Goal: Task Accomplishment & Management: Manage account settings

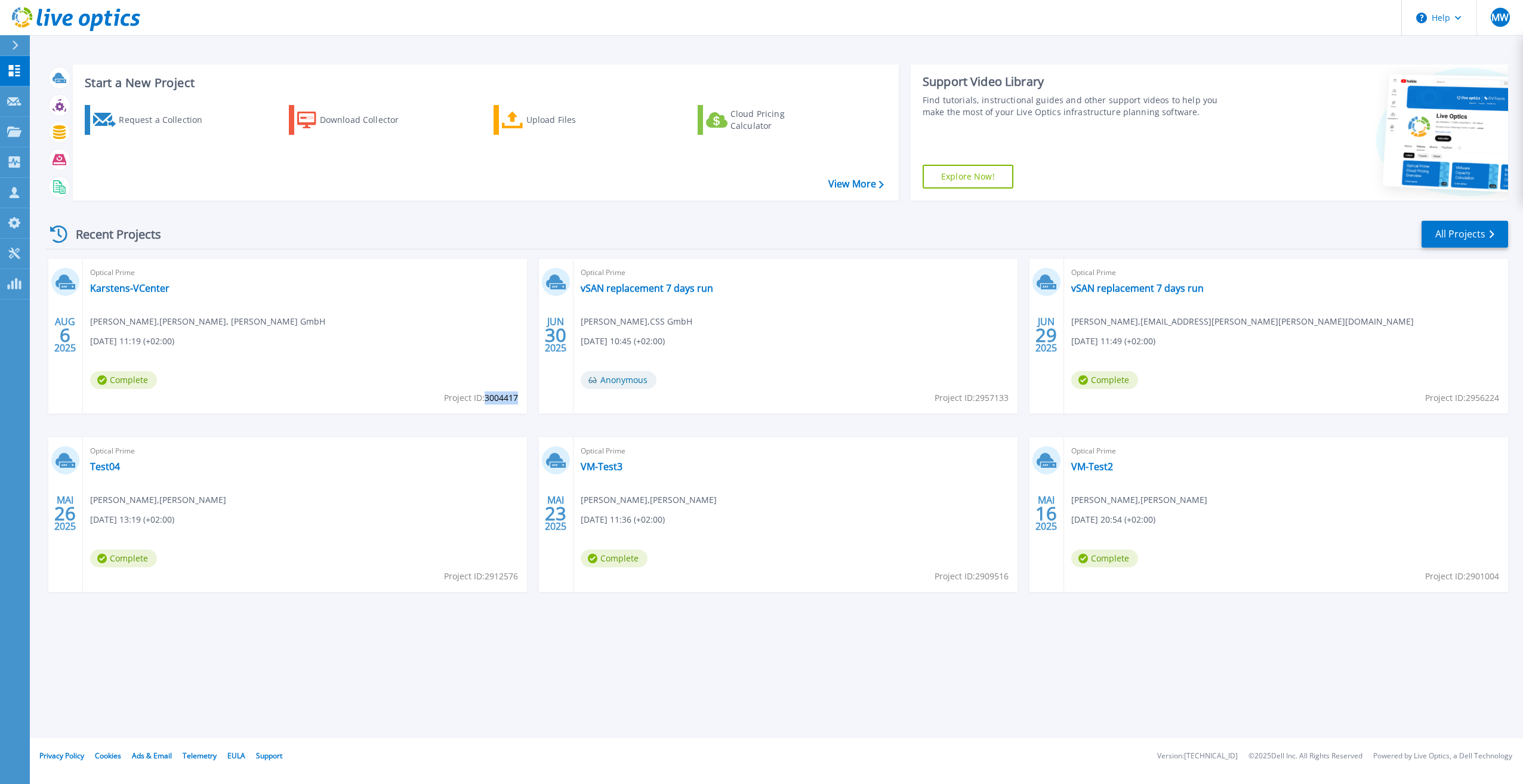
click at [501, 399] on span "Project ID: 3004417" at bounding box center [481, 398] width 74 height 13
drag, startPoint x: 501, startPoint y: 399, endPoint x: 451, endPoint y: 396, distance: 50.1
click at [451, 396] on span "Project ID: 3004417" at bounding box center [481, 398] width 74 height 13
drag, startPoint x: 444, startPoint y: 396, endPoint x: 516, endPoint y: 396, distance: 72.0
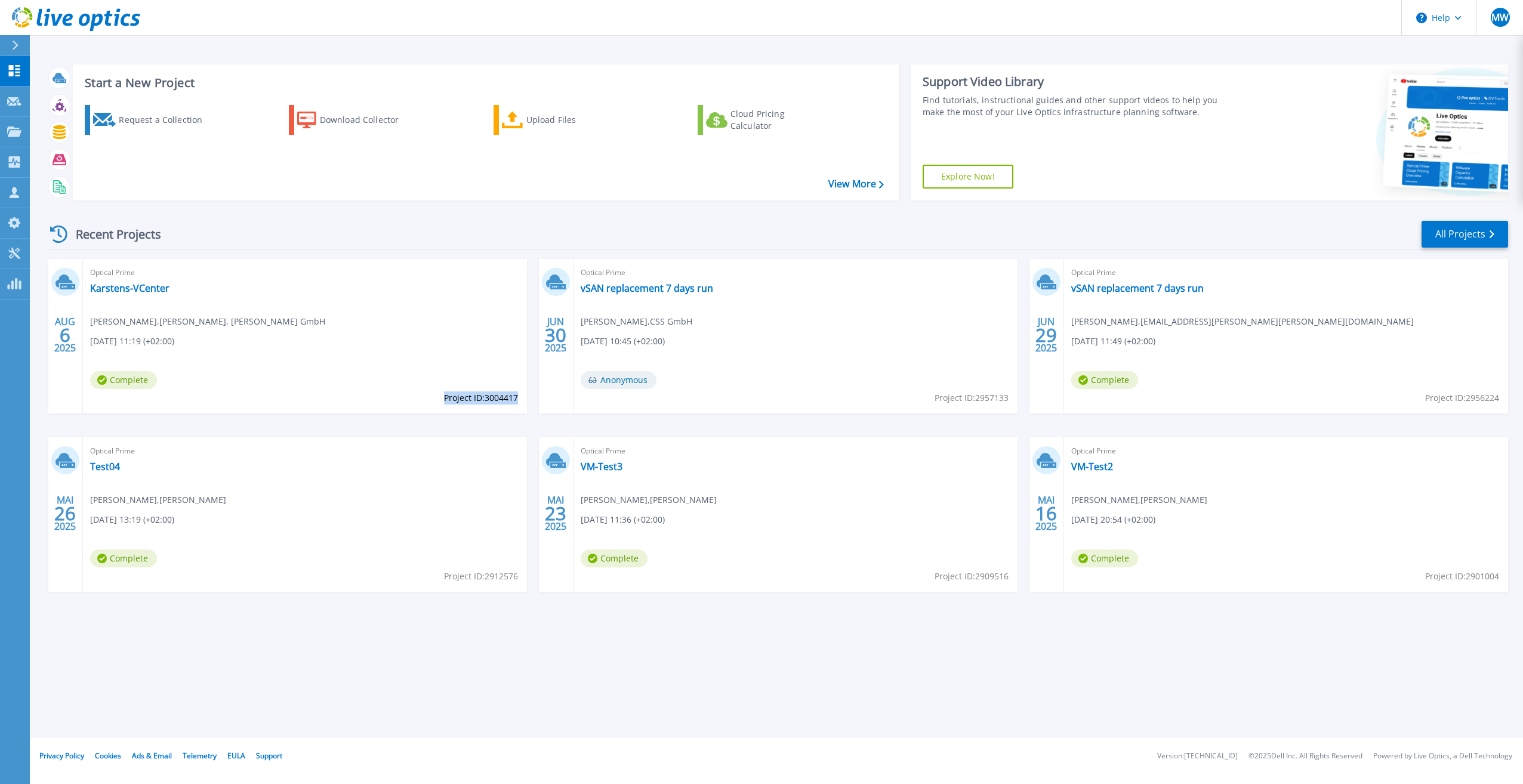
click at [516, 396] on span "Project ID: 3004417" at bounding box center [481, 398] width 74 height 13
copy span "Project ID: 3004417"
click at [124, 288] on link "Karstens-VCenter" at bounding box center [129, 289] width 79 height 12
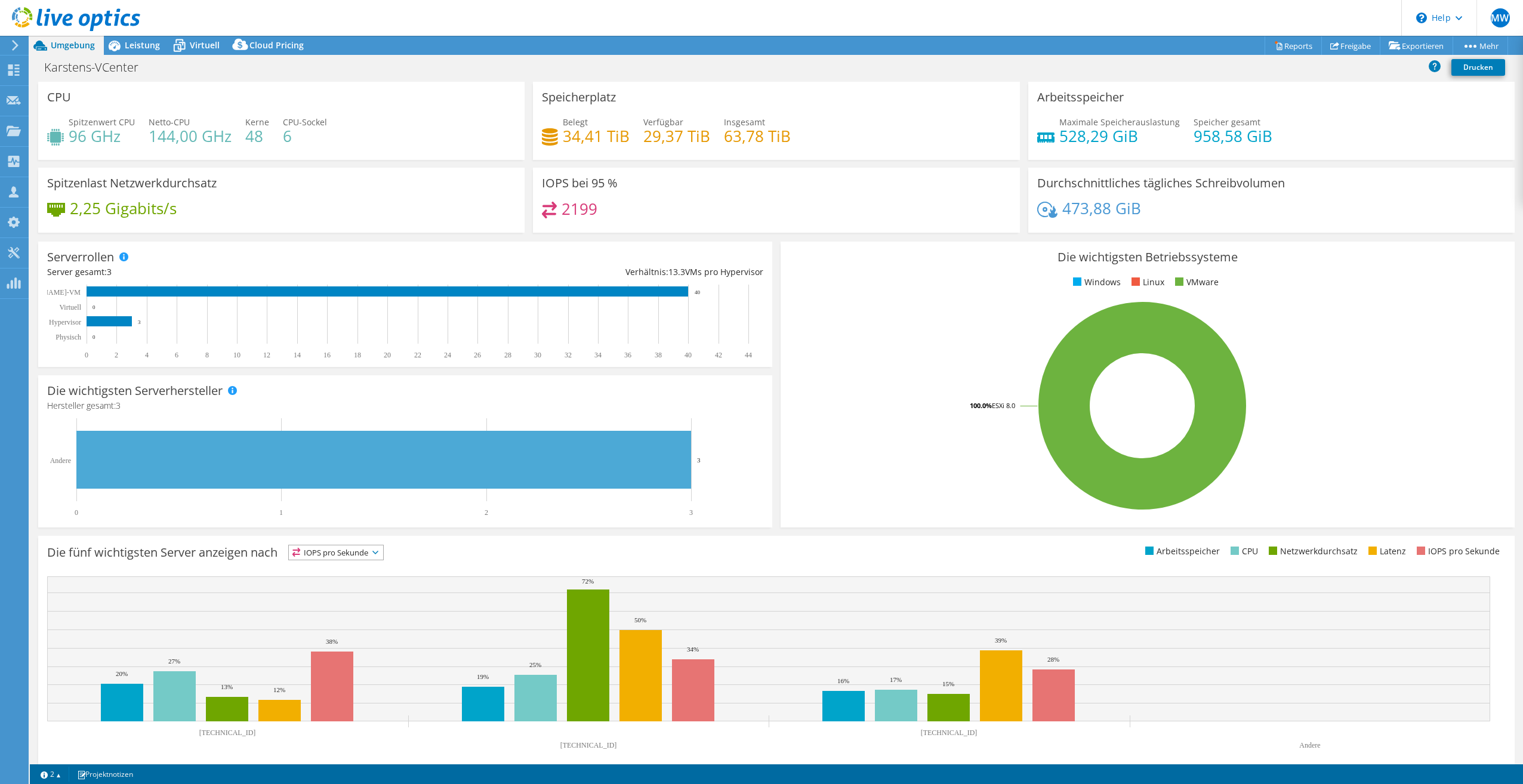
select select "USD"
click at [133, 48] on span "Leistung" at bounding box center [142, 45] width 35 height 11
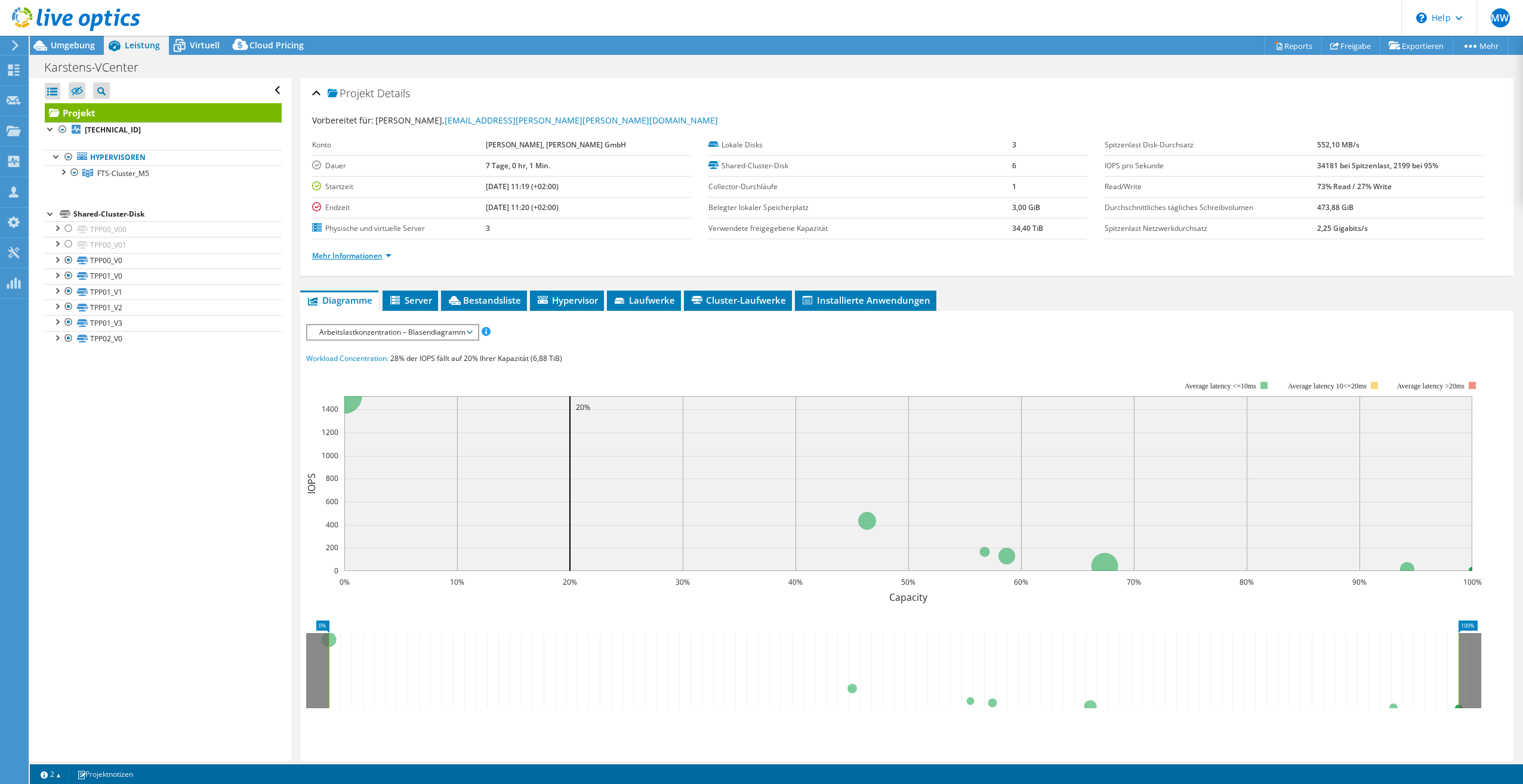
click at [350, 256] on link "Mehr Informationen" at bounding box center [352, 255] width 79 height 10
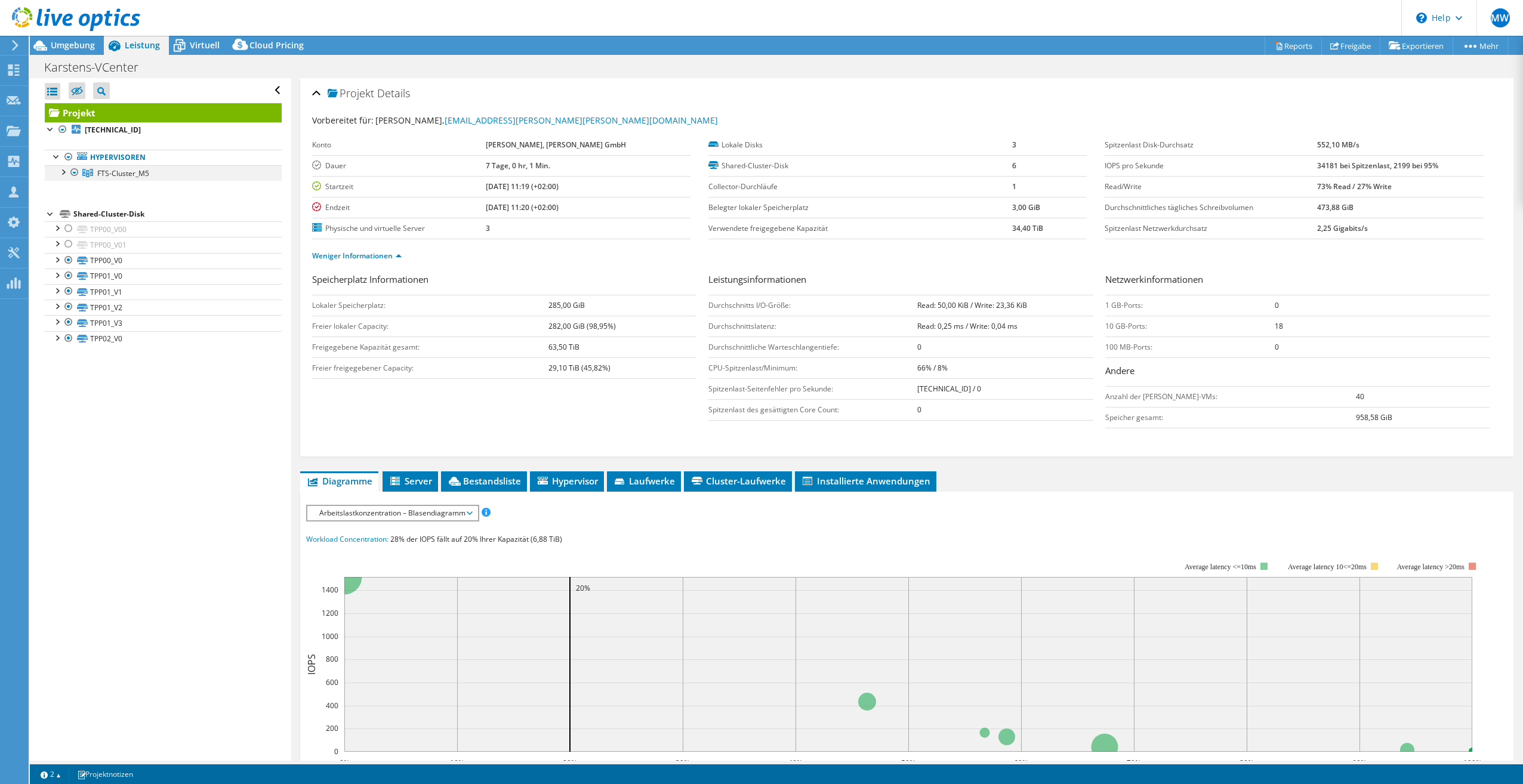
click at [65, 176] on div at bounding box center [63, 171] width 12 height 12
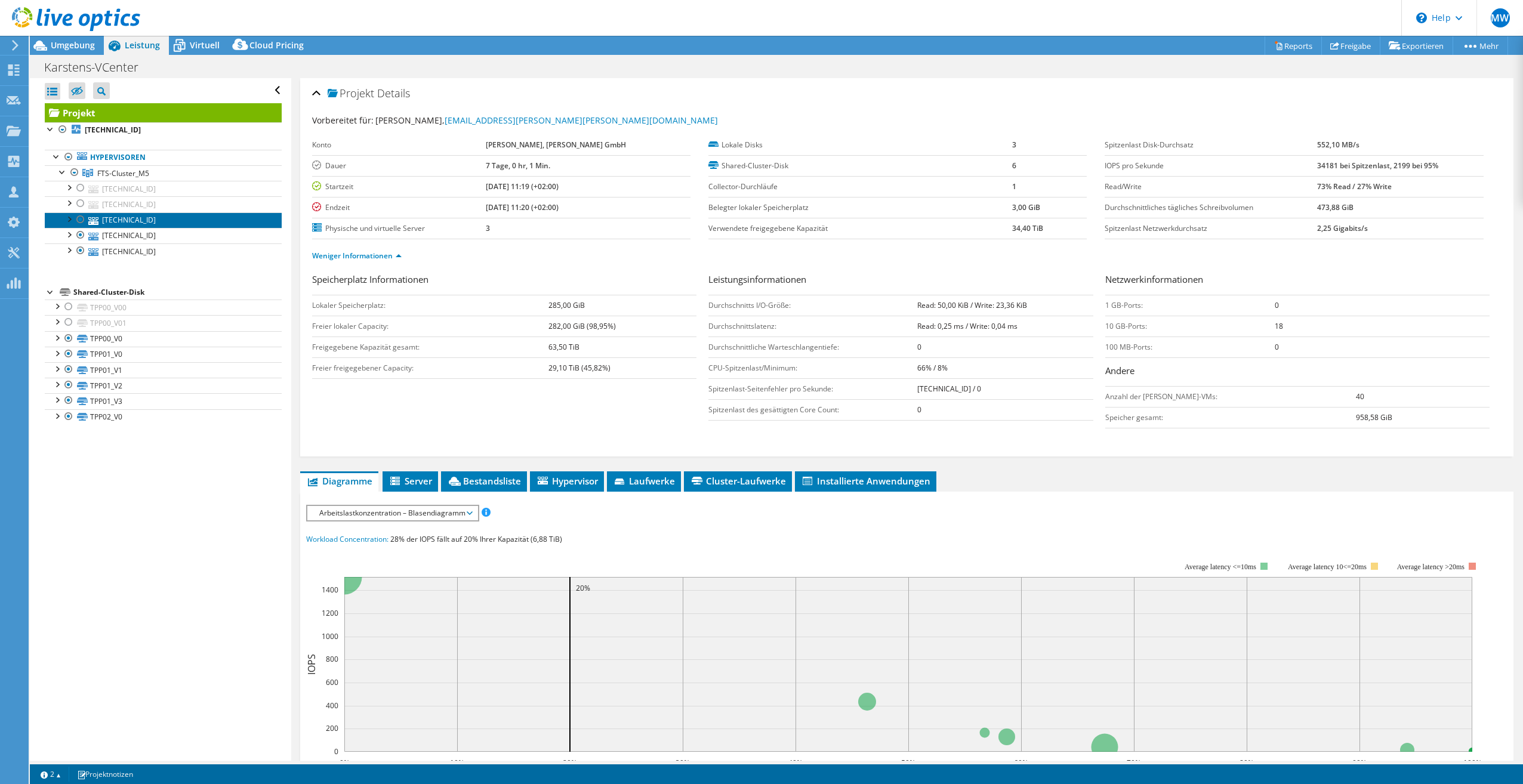
click at [123, 219] on link "192.168.255.132" at bounding box center [163, 220] width 237 height 16
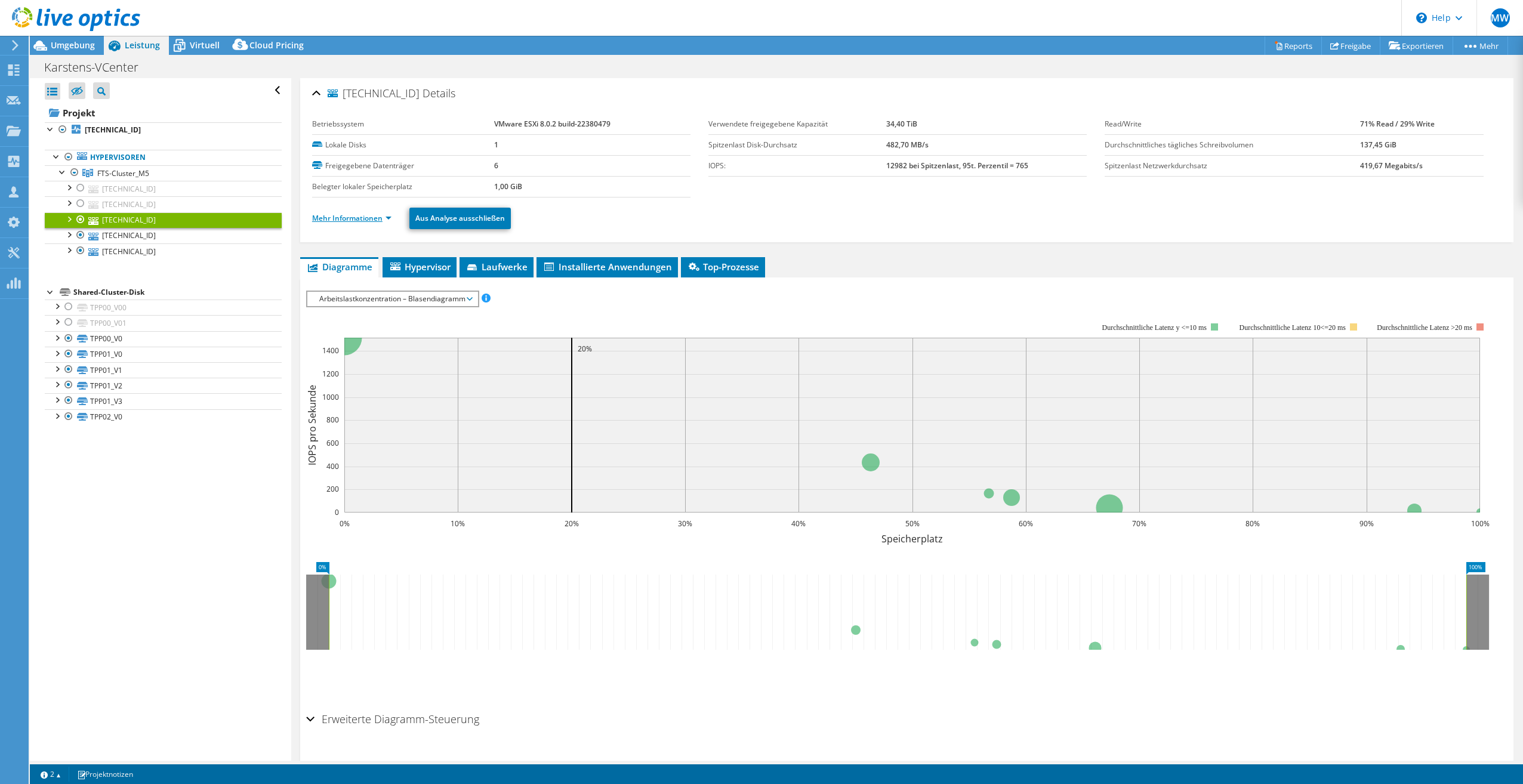
click at [350, 220] on link "Mehr Informationen" at bounding box center [352, 218] width 79 height 10
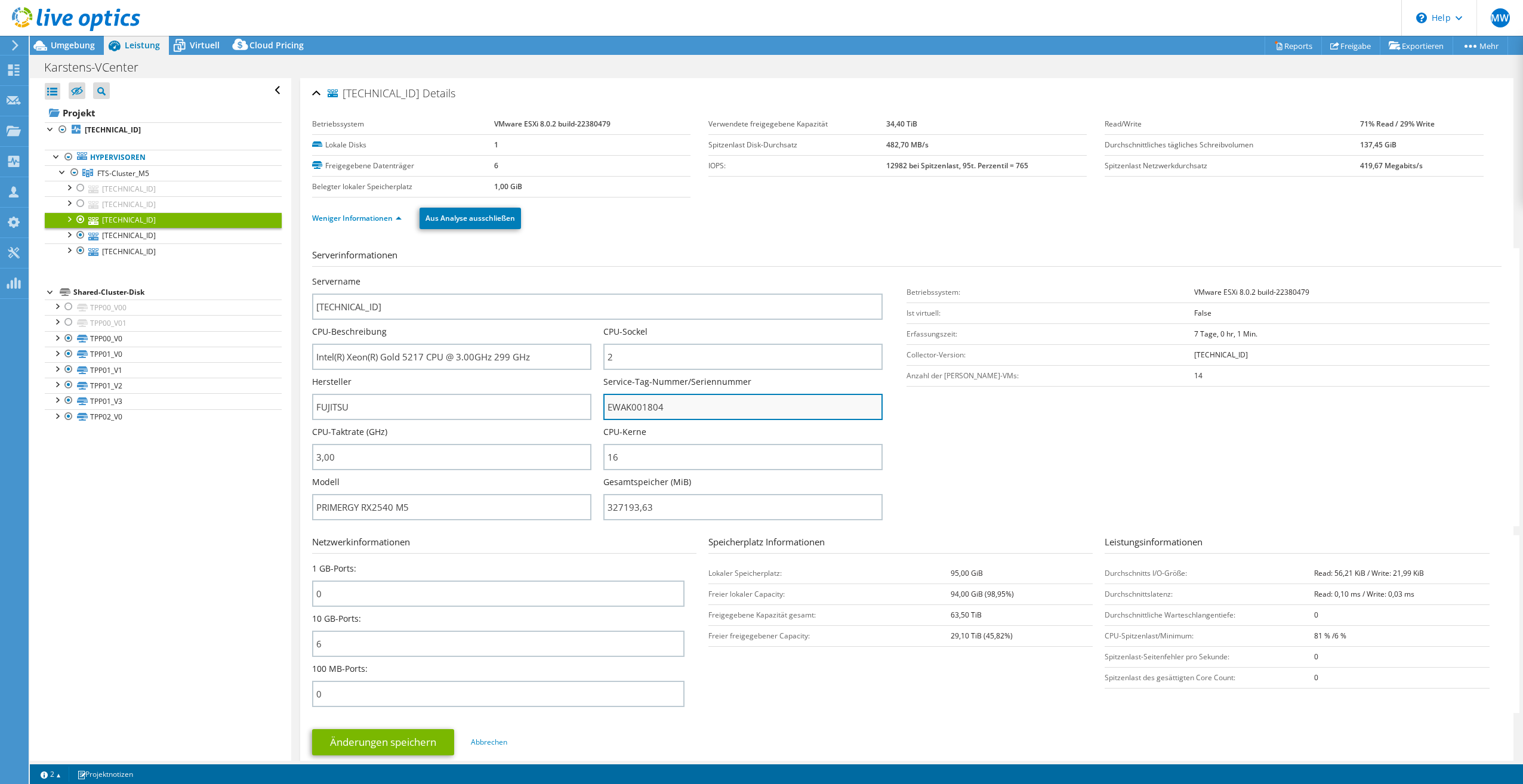
click at [653, 413] on input "EWAK001804" at bounding box center [743, 407] width 280 height 26
click at [652, 413] on input "EWAK001804" at bounding box center [743, 407] width 280 height 26
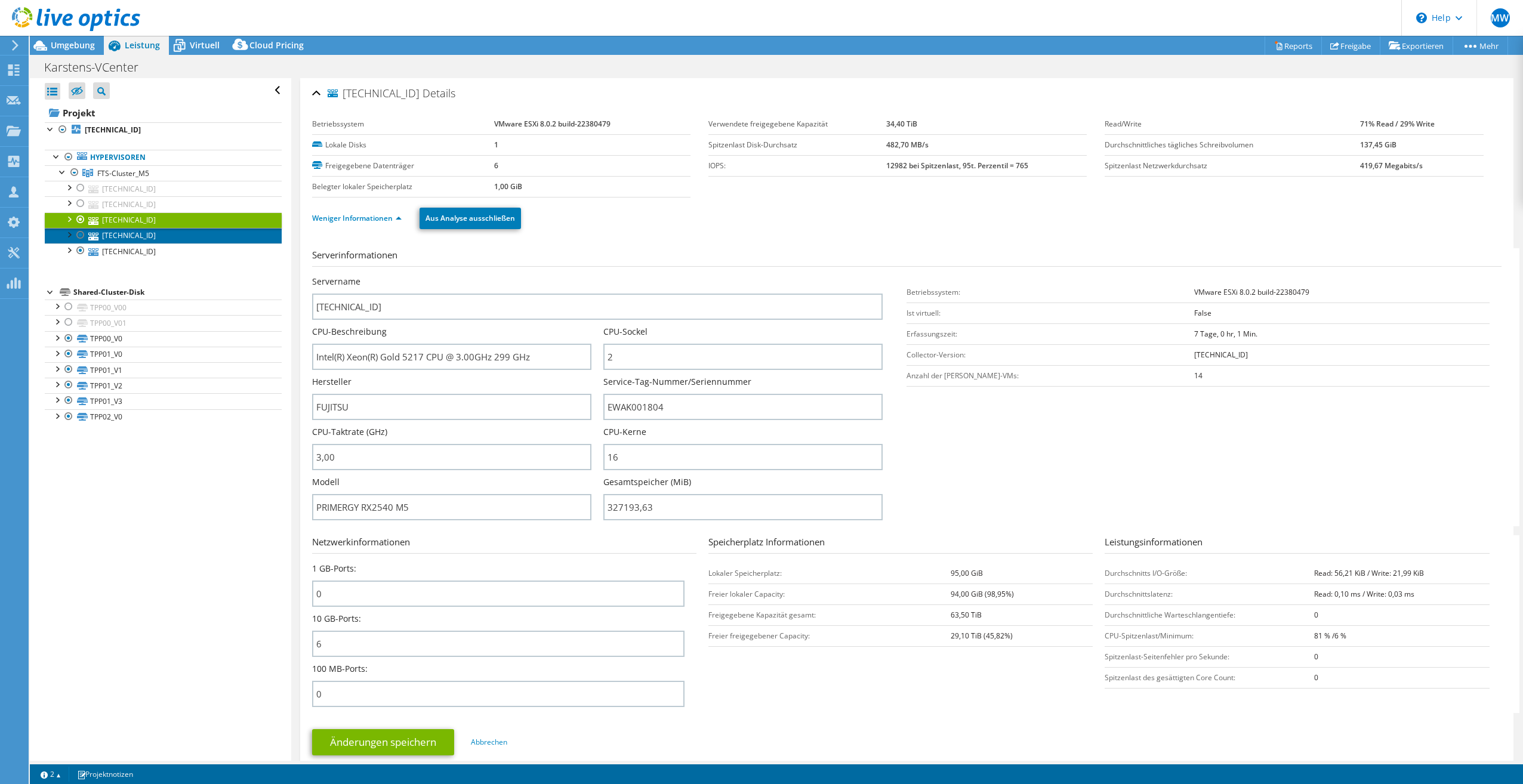
drag, startPoint x: 122, startPoint y: 234, endPoint x: 355, endPoint y: 331, distance: 252.4
click at [122, 234] on link "192.168.255.131" at bounding box center [163, 236] width 237 height 16
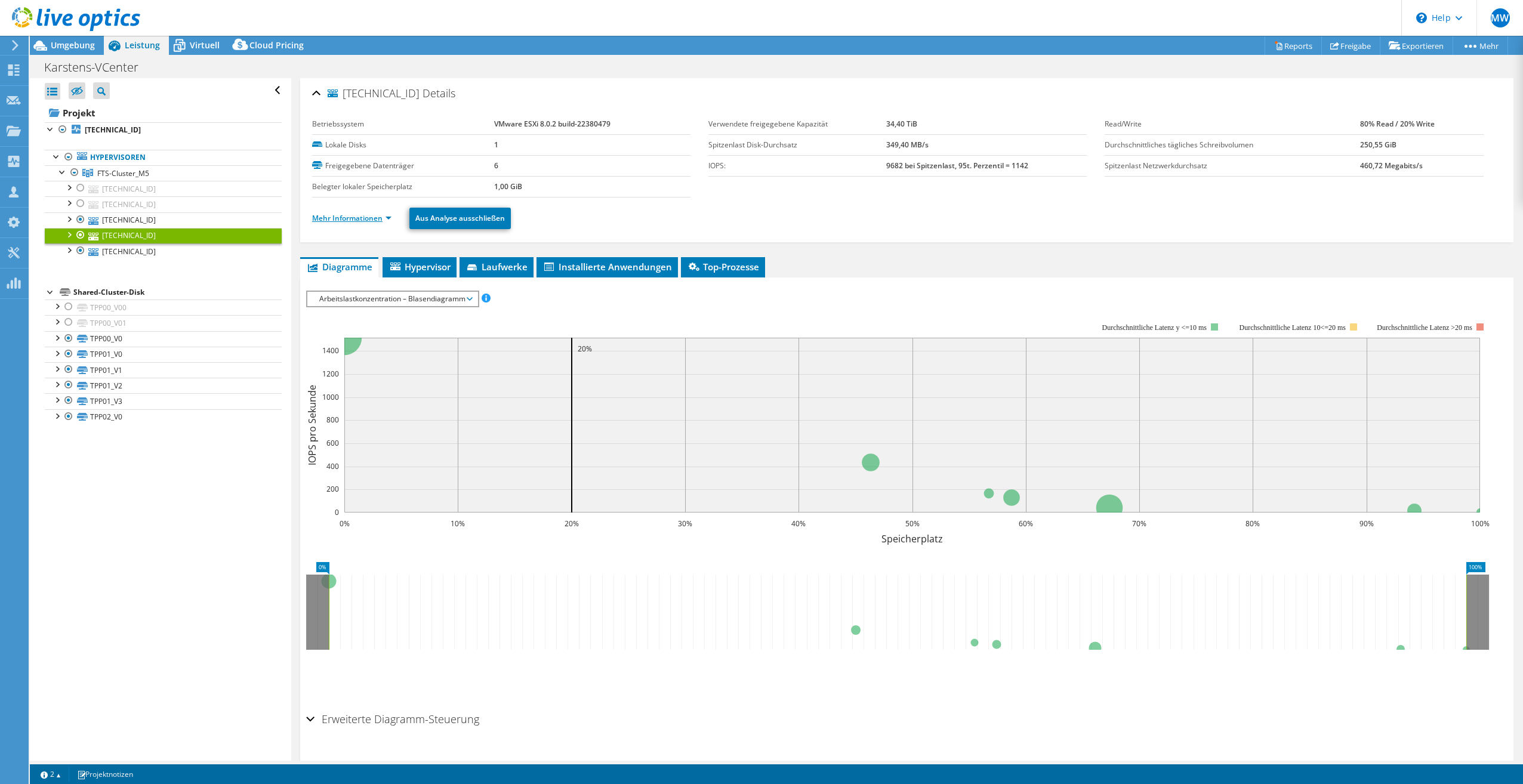
click at [358, 220] on link "Mehr Informationen" at bounding box center [352, 218] width 79 height 10
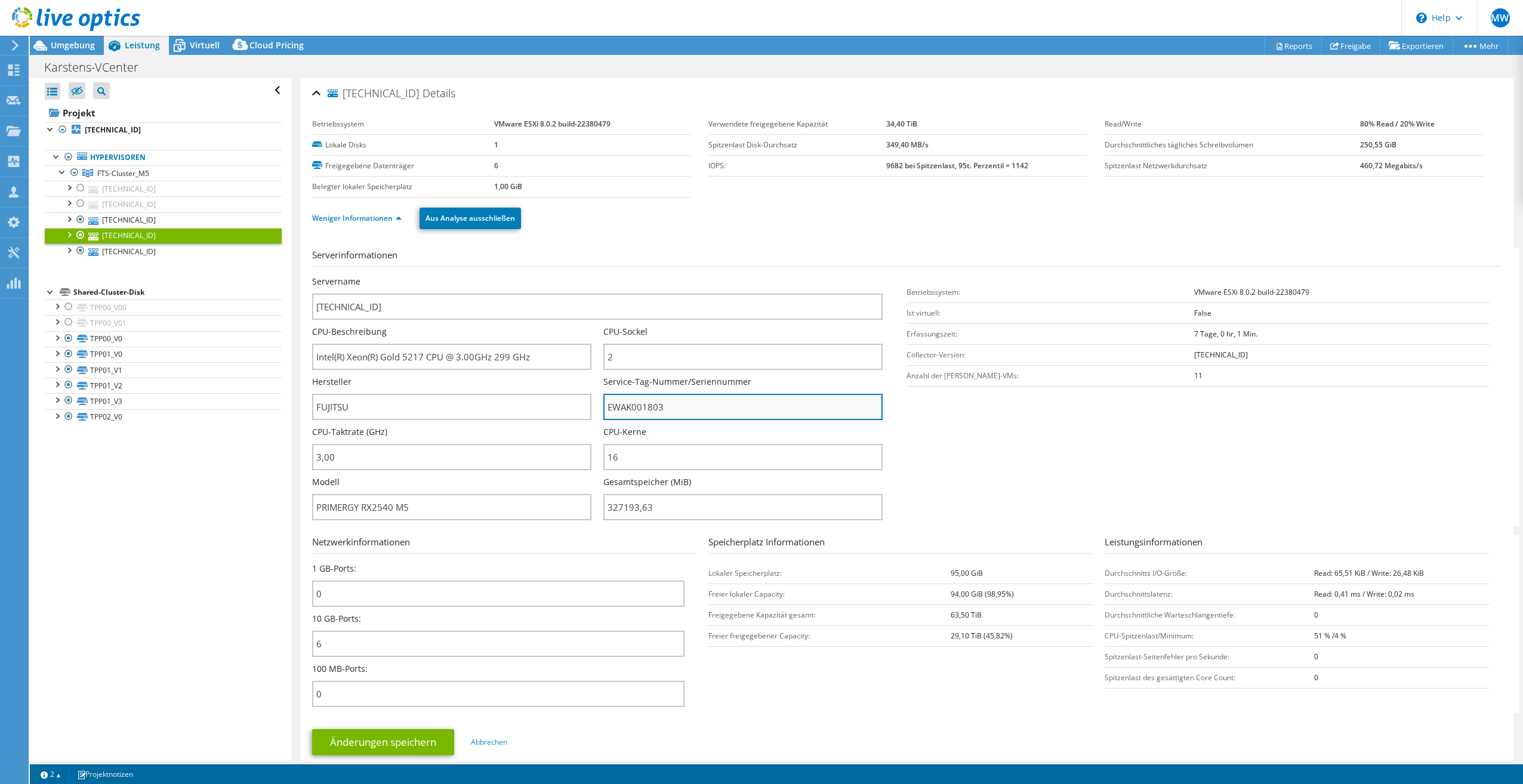
click at [631, 404] on input "EWAK001803" at bounding box center [743, 407] width 280 height 26
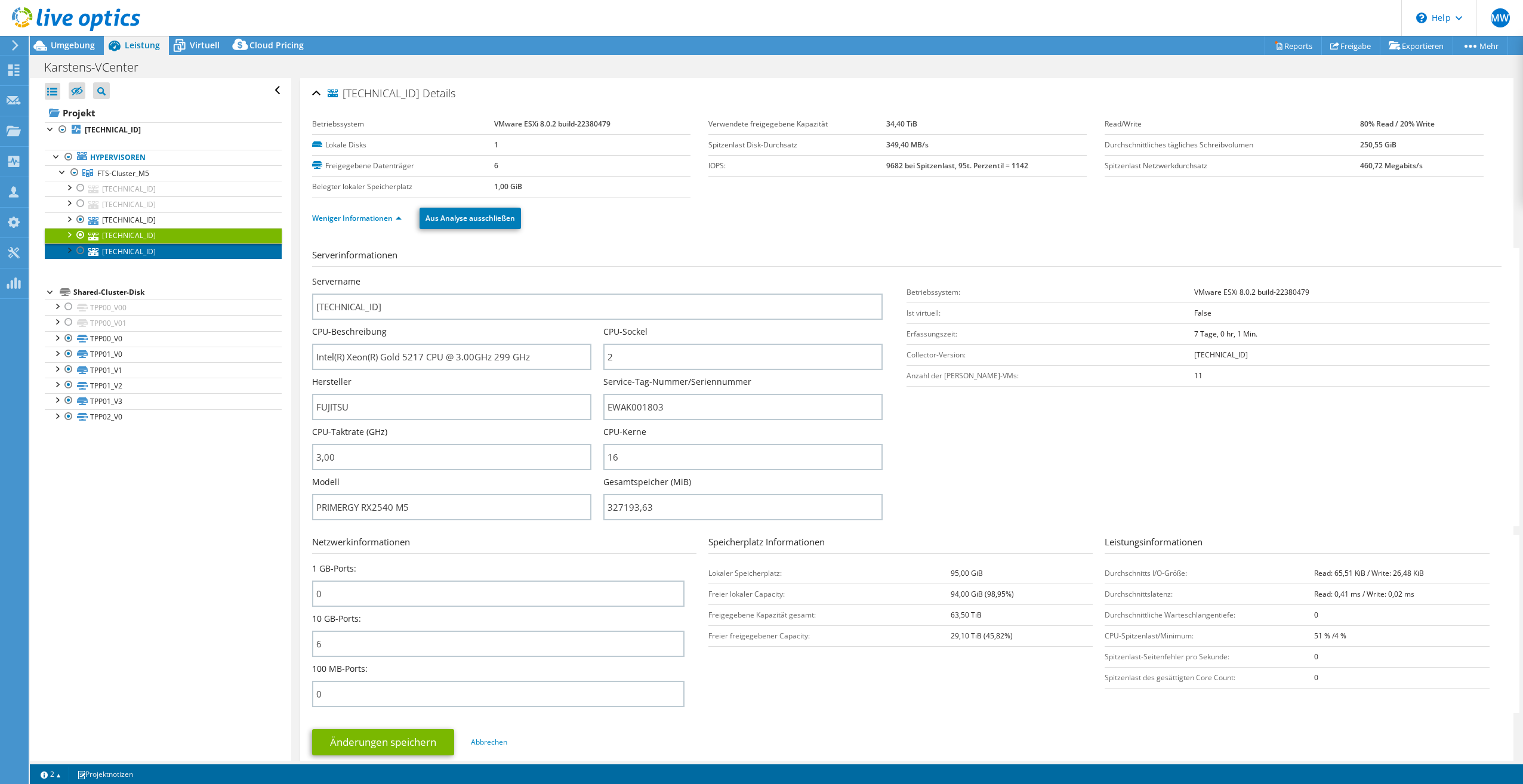
click at [109, 252] on link "192.168.255.133" at bounding box center [163, 251] width 237 height 16
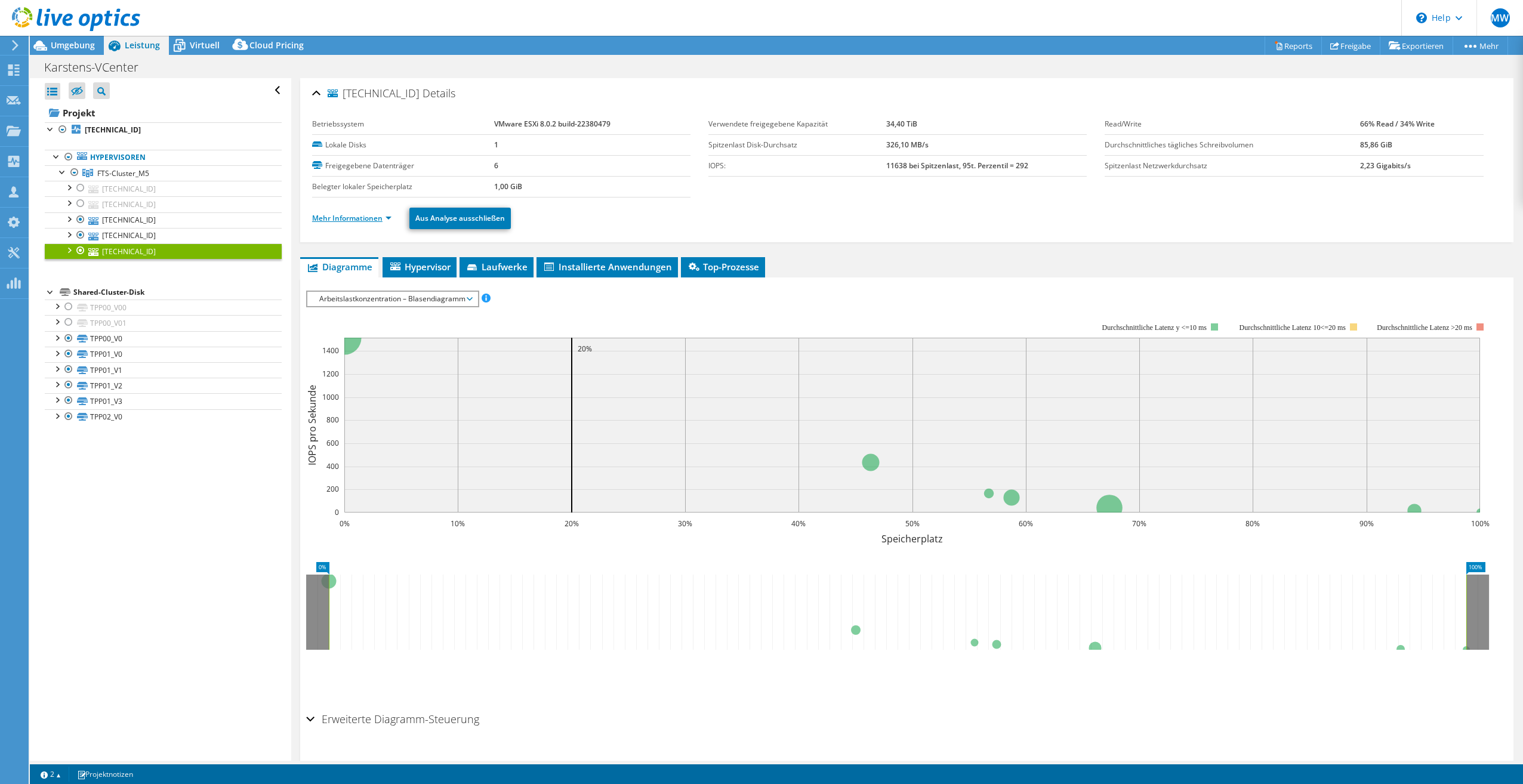
click at [357, 221] on link "Mehr Informationen" at bounding box center [352, 218] width 79 height 10
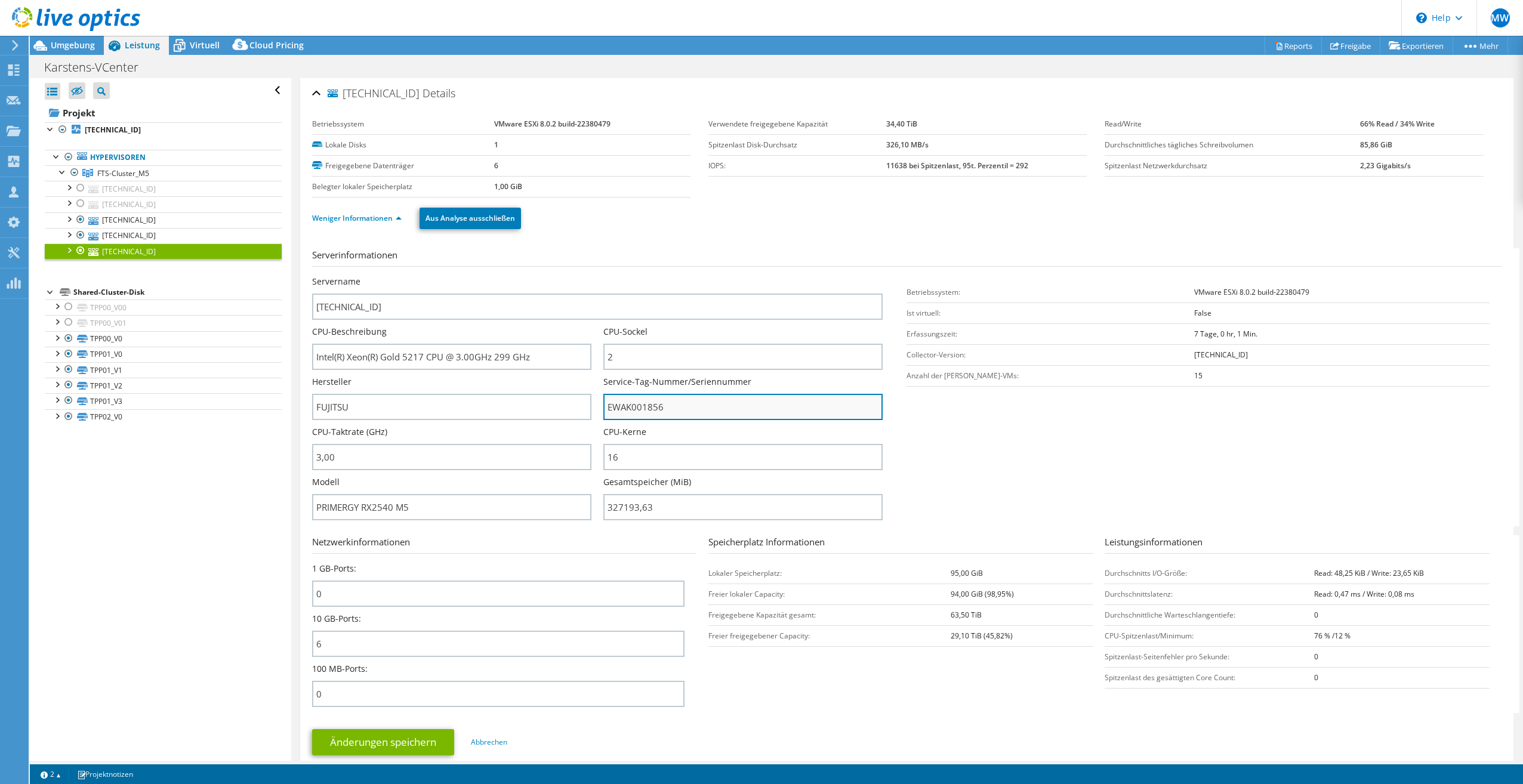
click at [632, 410] on input "EWAK001856" at bounding box center [743, 407] width 280 height 26
click at [695, 411] on input "EWAK001856" at bounding box center [743, 407] width 280 height 26
click at [685, 477] on label "Gesamtspeicher (MiB)" at bounding box center [647, 482] width 88 height 12
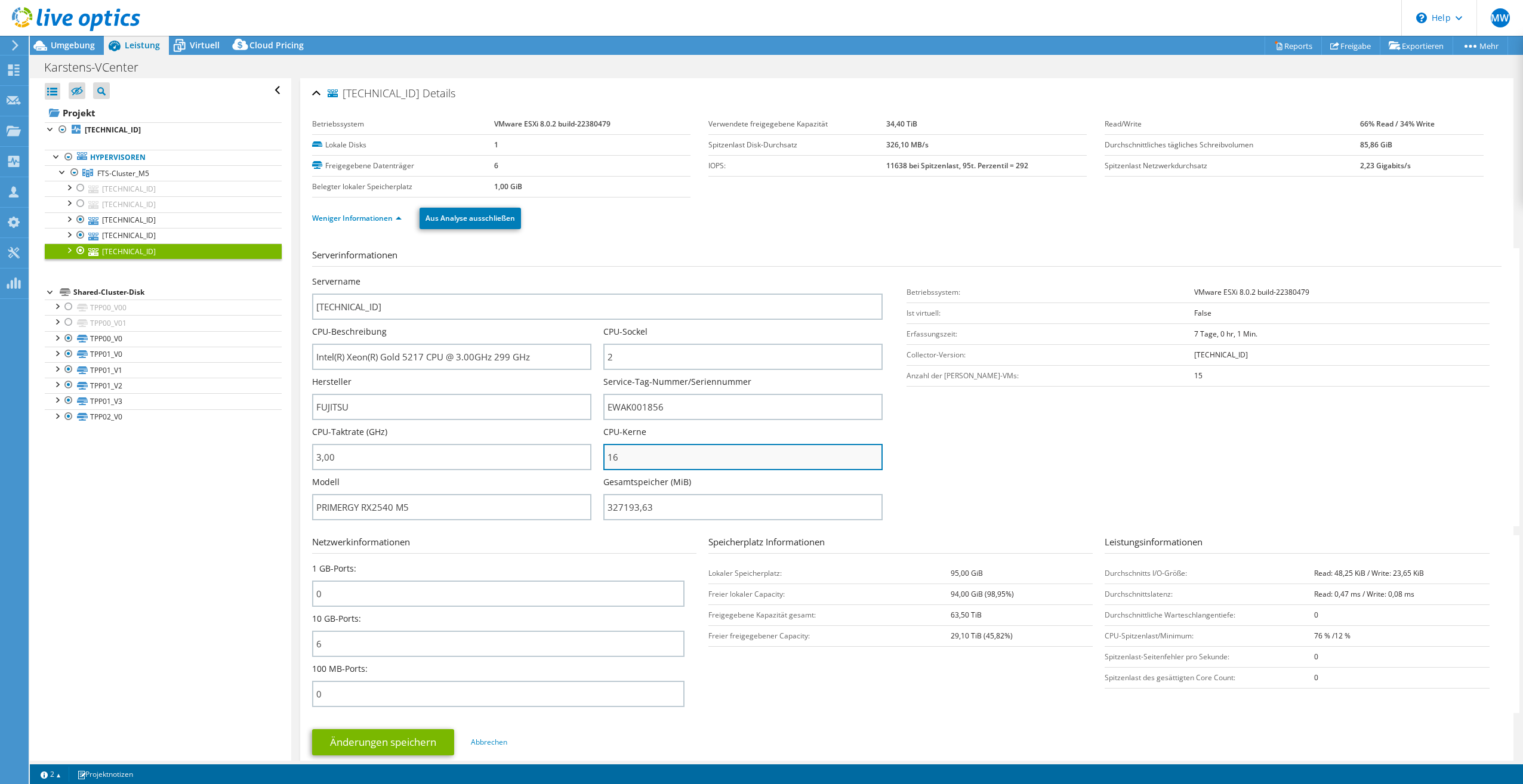
click at [682, 459] on input "16" at bounding box center [743, 457] width 280 height 26
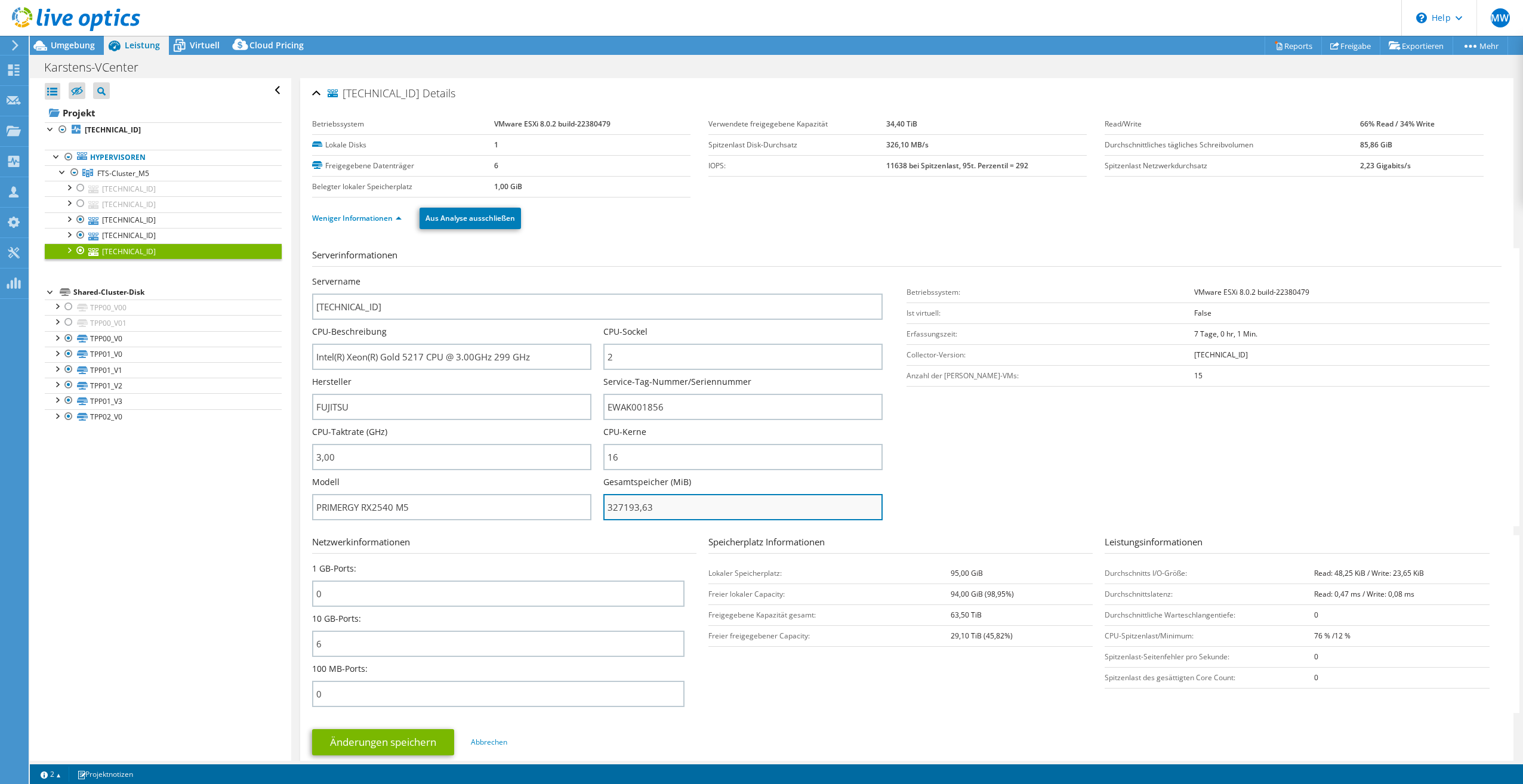
click at [675, 511] on input "327193,63" at bounding box center [743, 507] width 280 height 26
type input "32719363"
click at [71, 40] on span "Umgebung" at bounding box center [73, 45] width 44 height 11
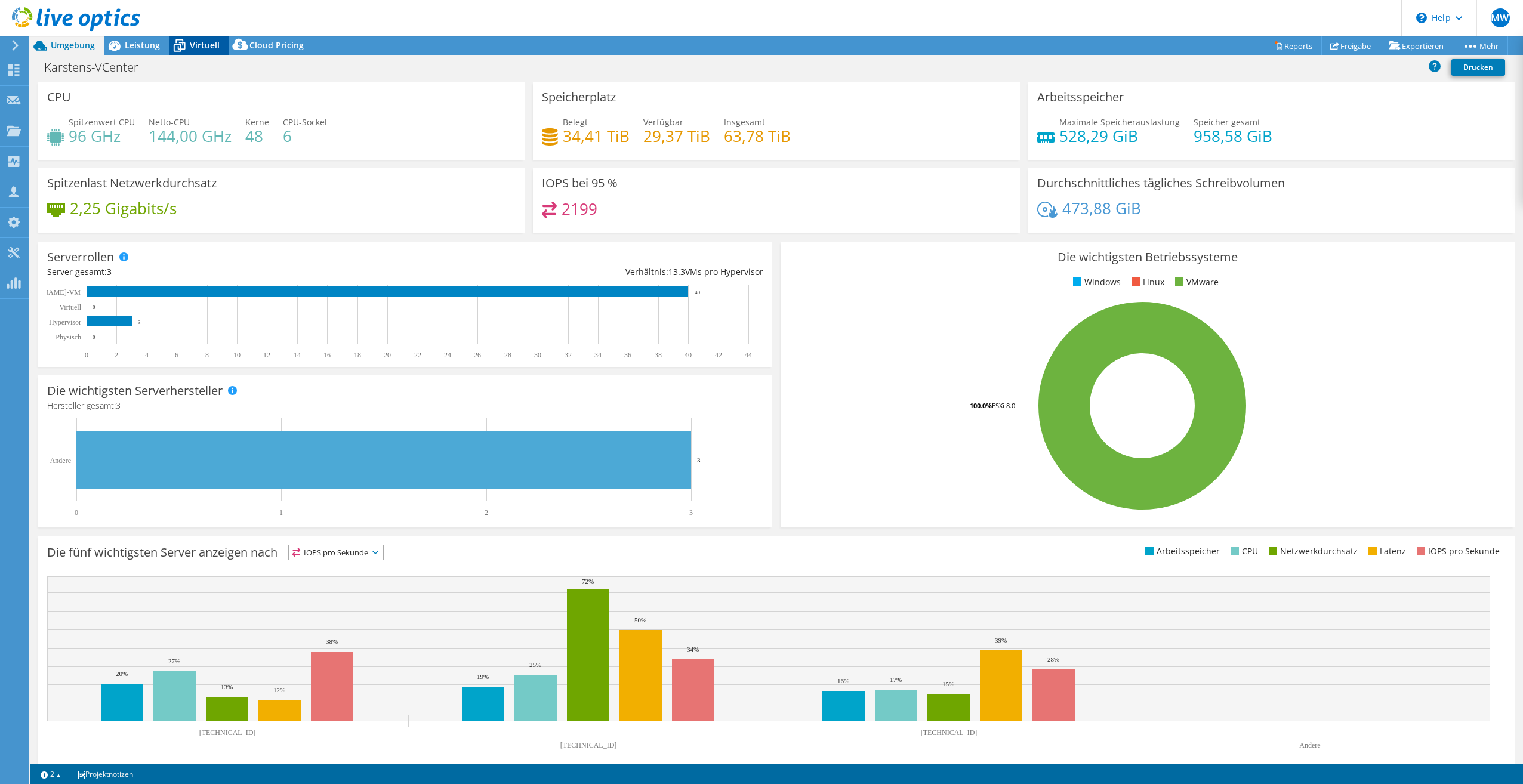
click at [201, 47] on span "Virtuell" at bounding box center [205, 45] width 30 height 11
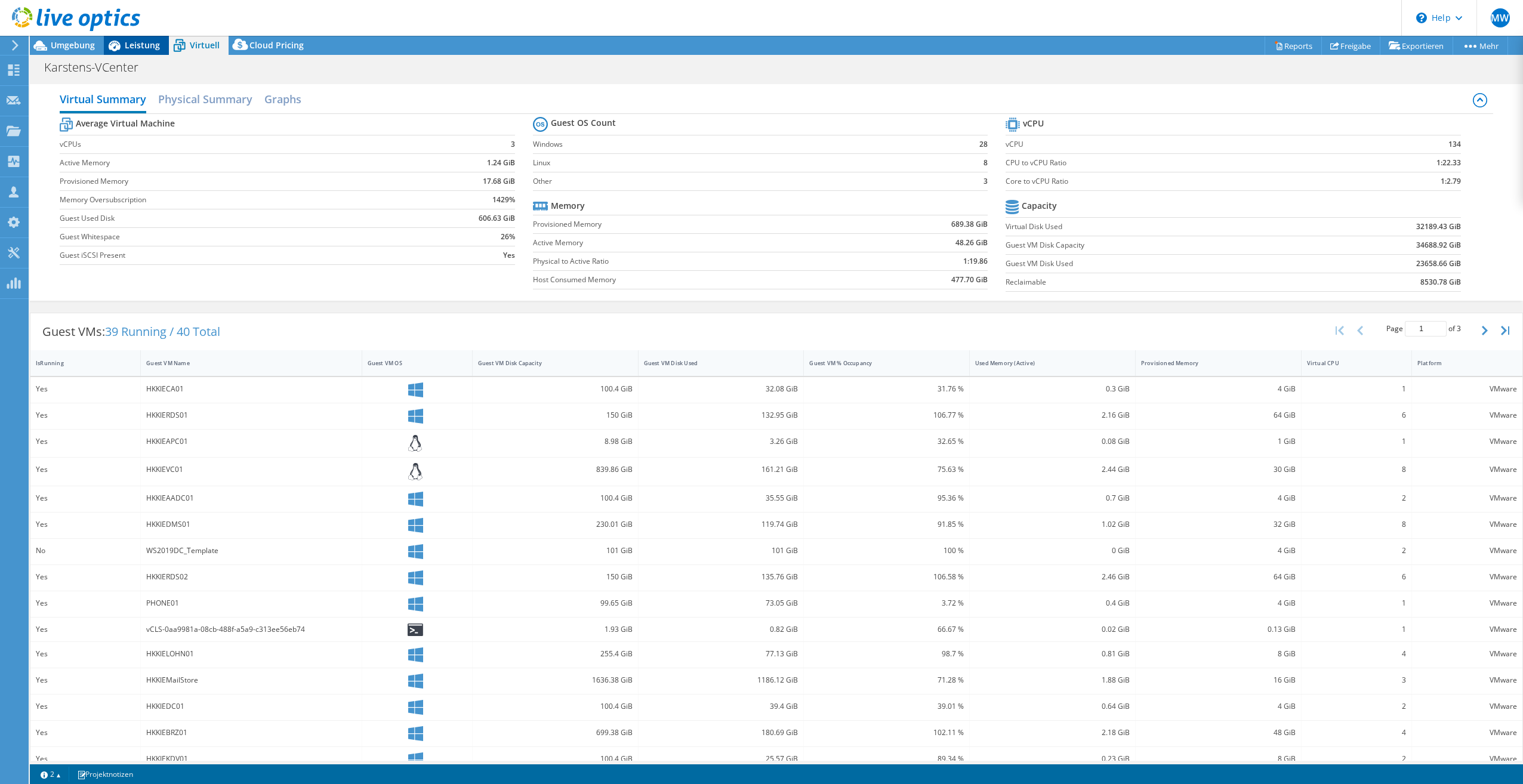
click at [136, 45] on span "Leistung" at bounding box center [142, 45] width 35 height 11
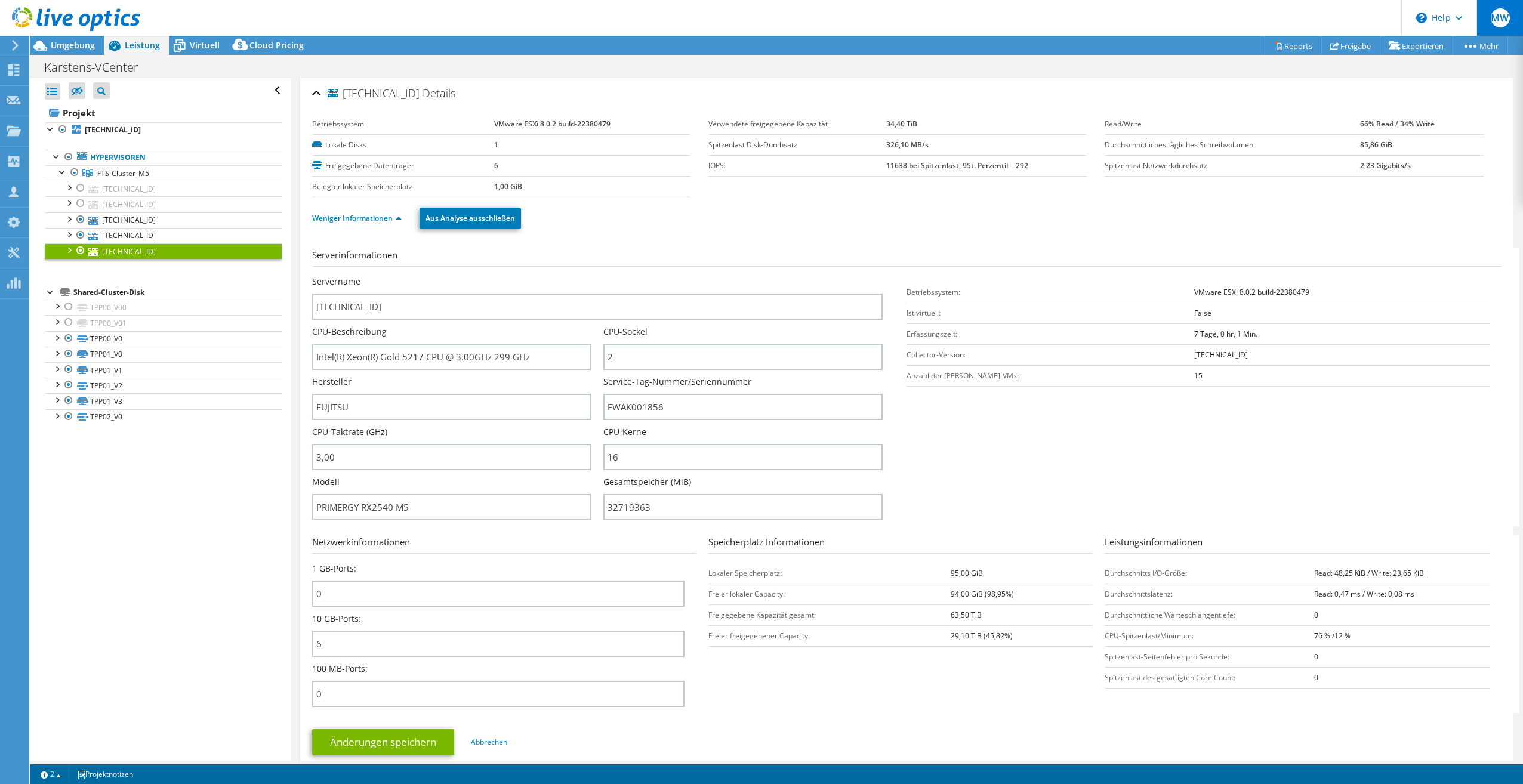
click at [1514, 16] on div "MW" at bounding box center [1499, 18] width 47 height 36
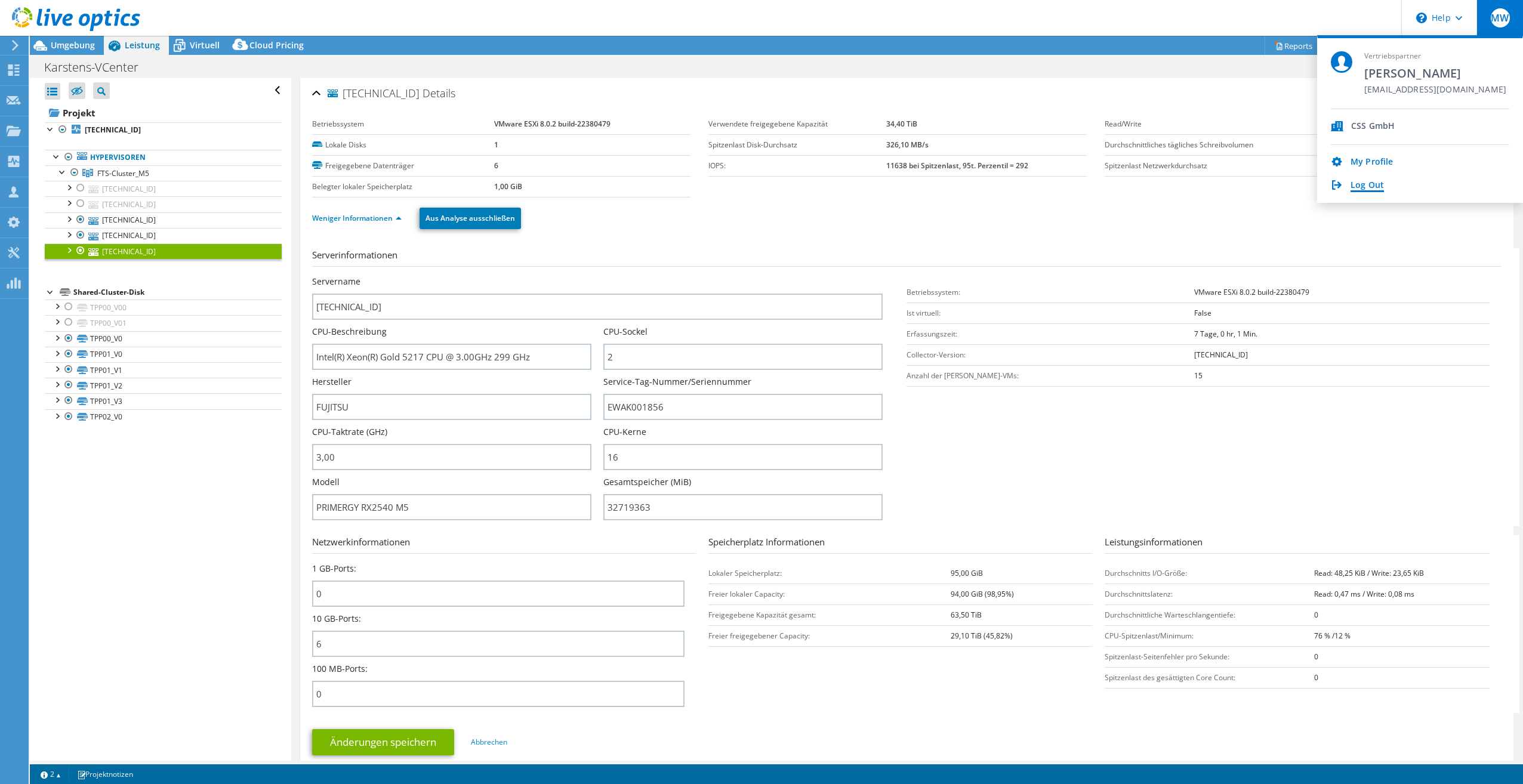
click at [1369, 183] on link "Log Out" at bounding box center [1367, 186] width 33 height 11
